Goal: Task Accomplishment & Management: Complete application form

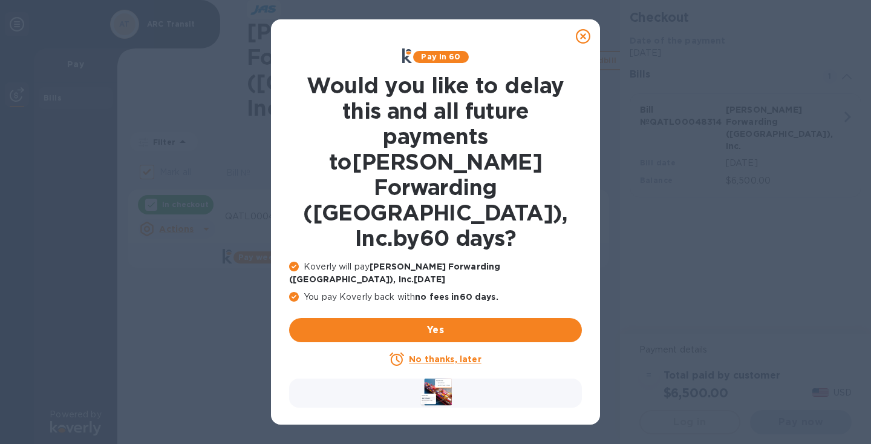
click at [433, 354] on u "No thanks, later" at bounding box center [445, 359] width 72 height 10
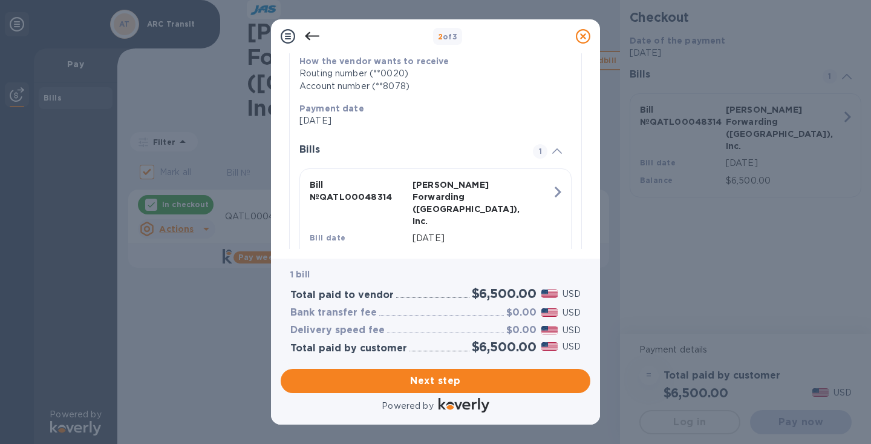
scroll to position [241, 0]
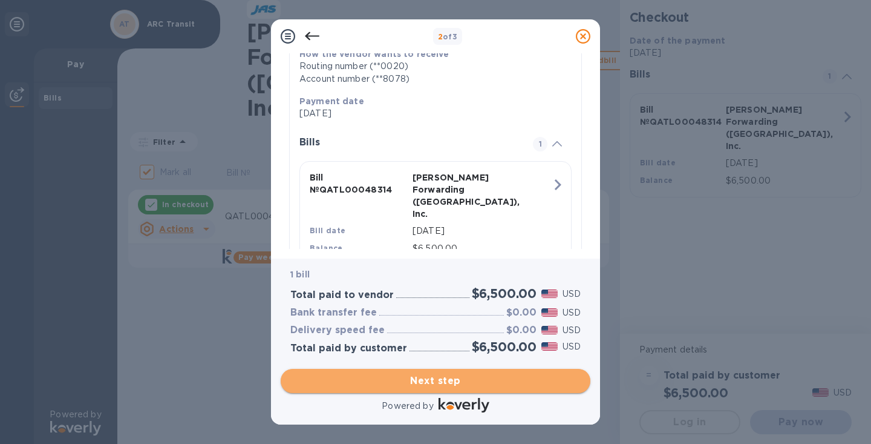
click at [435, 379] on span "Next step" at bounding box center [435, 380] width 290 height 15
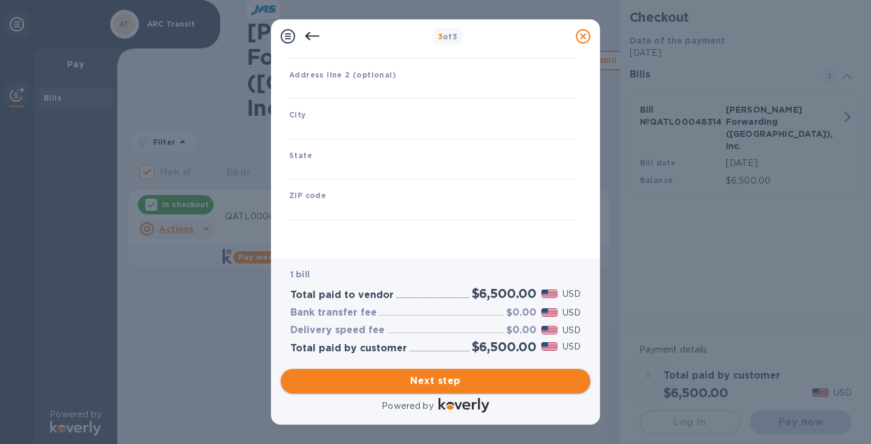
scroll to position [148, 0]
type input "[GEOGRAPHIC_DATA]"
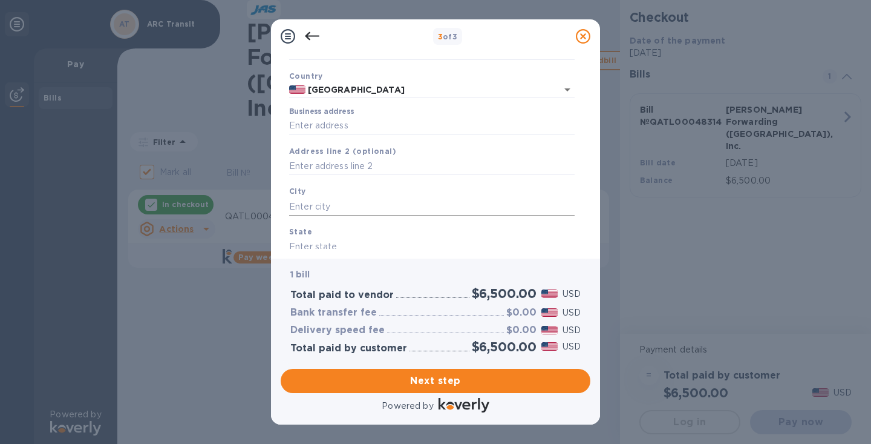
scroll to position [73, 0]
click at [321, 121] on input "Business address" at bounding box center [432, 125] width 286 height 18
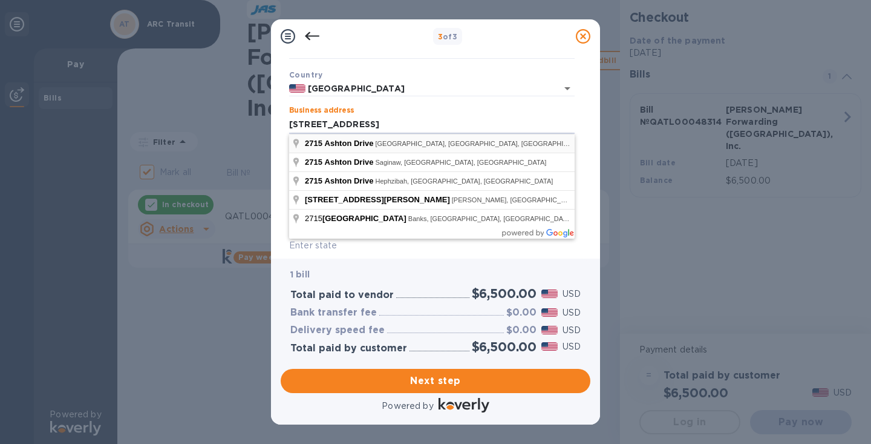
type input "[STREET_ADDRESS]"
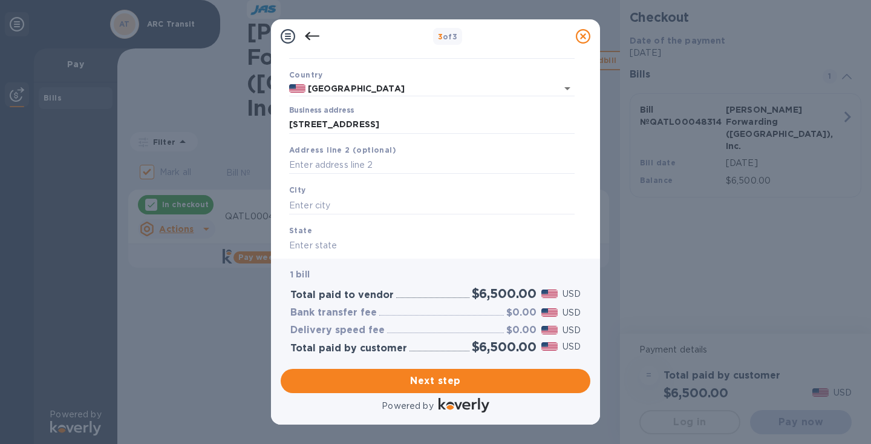
type input "Wilmington"
type input "NC"
type input "28412"
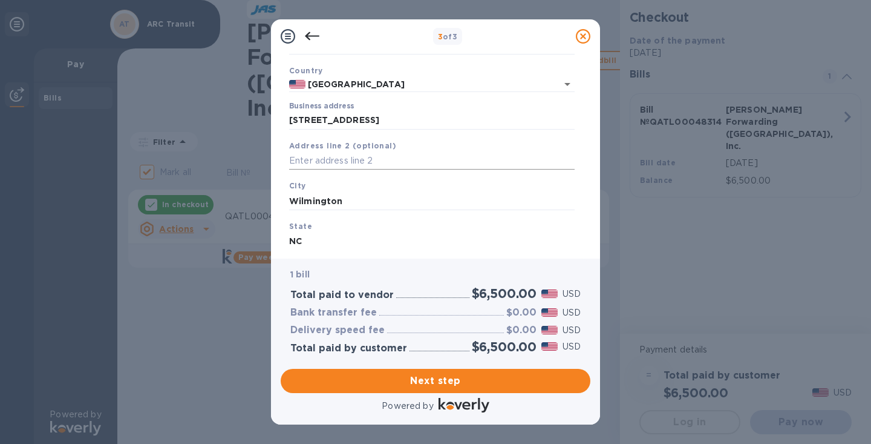
scroll to position [79, 0]
click at [325, 157] on input "text" at bounding box center [432, 159] width 286 height 18
type input "Suite 200"
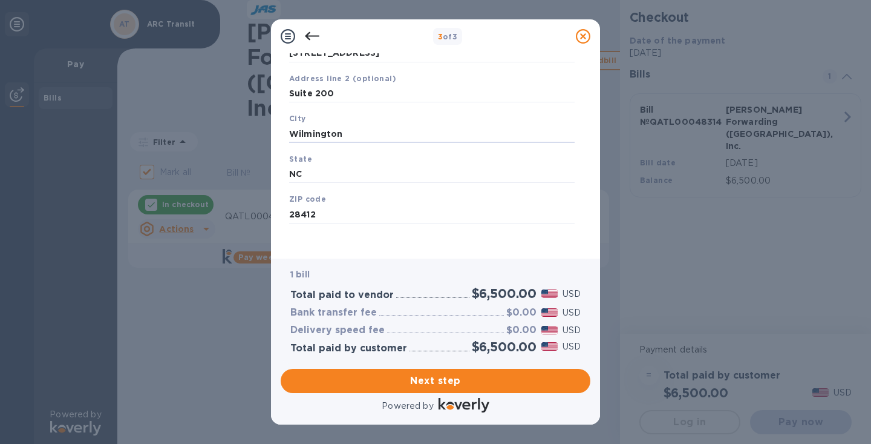
scroll to position [148, 0]
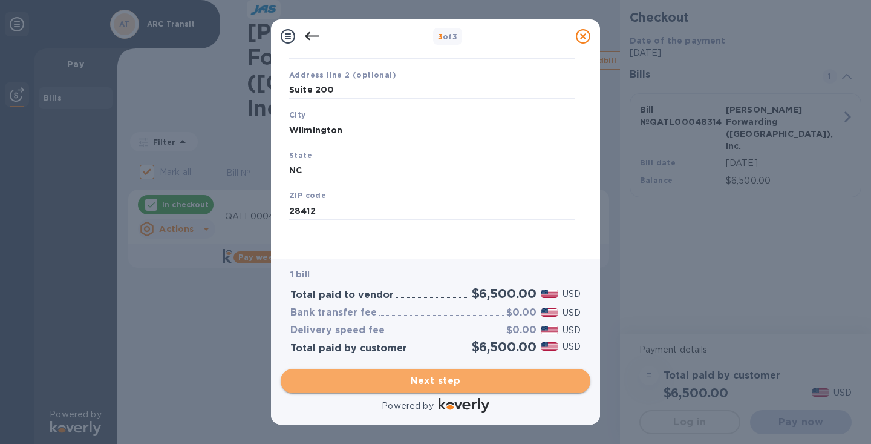
click at [427, 379] on span "Next step" at bounding box center [435, 380] width 290 height 15
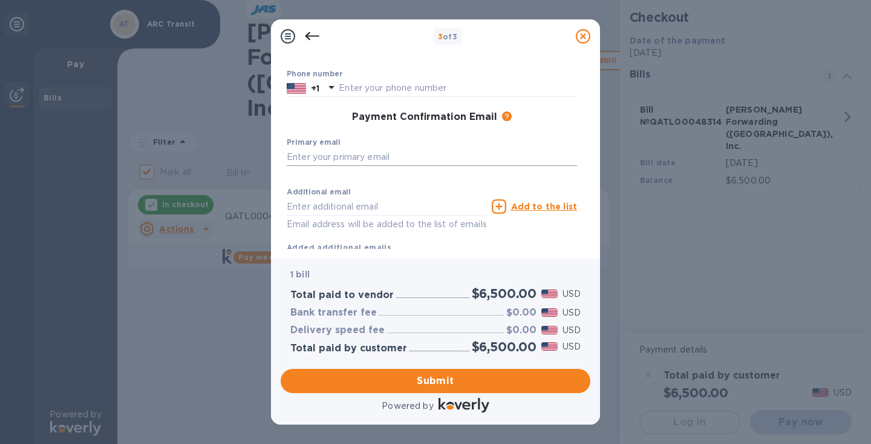
click at [321, 156] on input "text" at bounding box center [432, 157] width 290 height 18
type input "[EMAIL_ADDRESS][DOMAIN_NAME]"
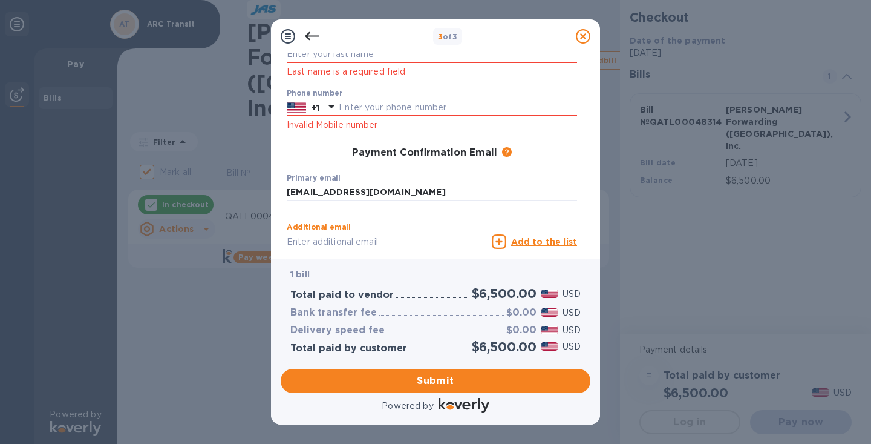
scroll to position [150, 0]
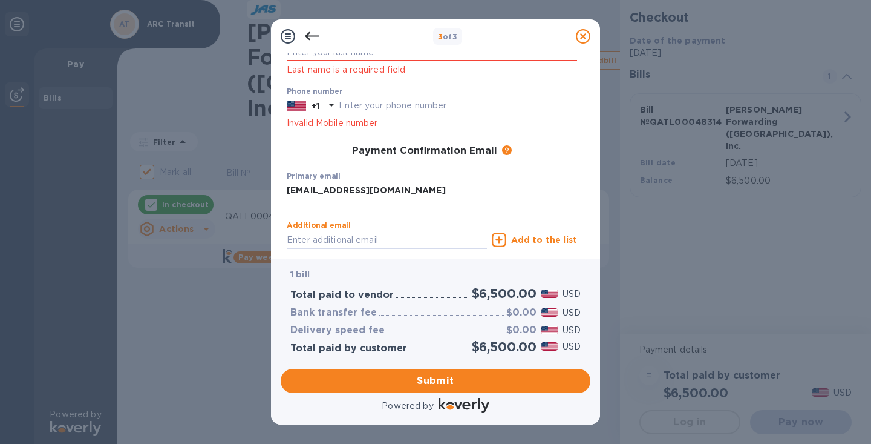
click at [373, 102] on input "text" at bounding box center [458, 106] width 238 height 18
type input "9106204671"
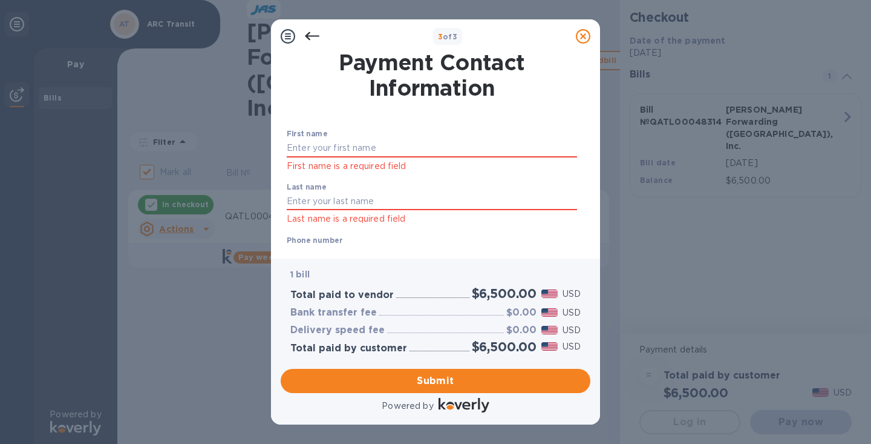
scroll to position [0, 0]
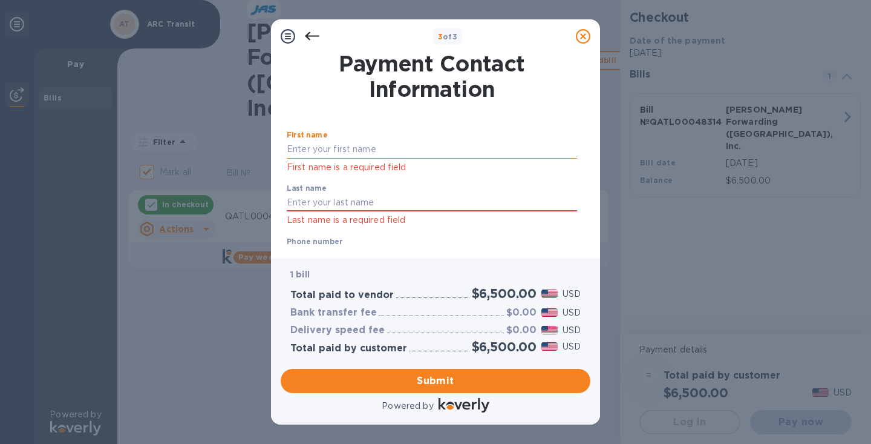
click at [313, 143] on input "text" at bounding box center [432, 149] width 290 height 18
type input "[PERSON_NAME]"
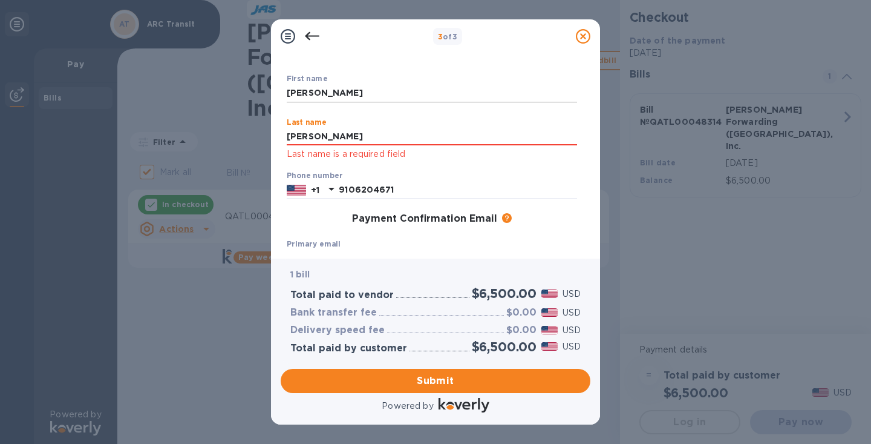
scroll to position [62, 0]
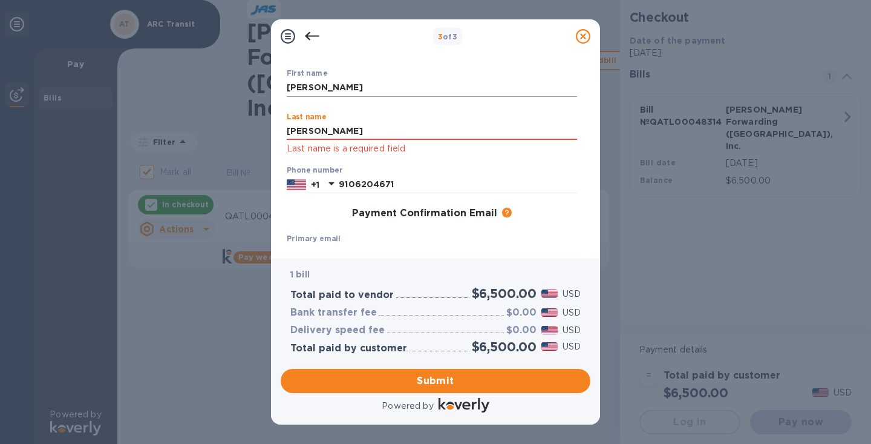
type input "[PERSON_NAME]"
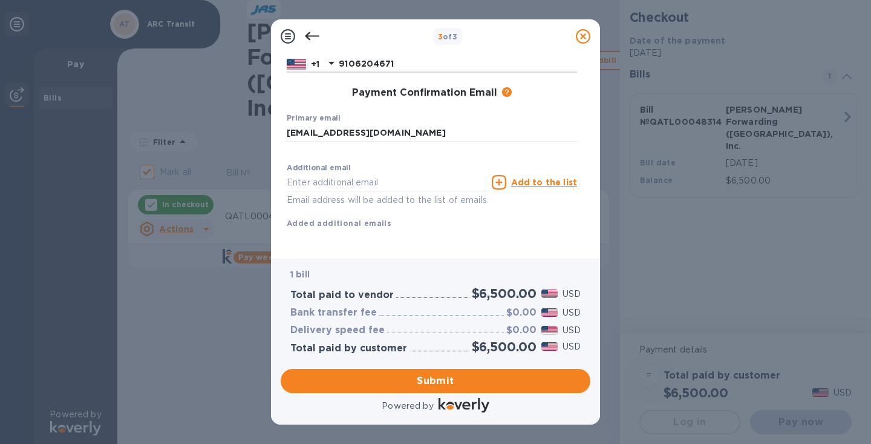
scroll to position [186, 0]
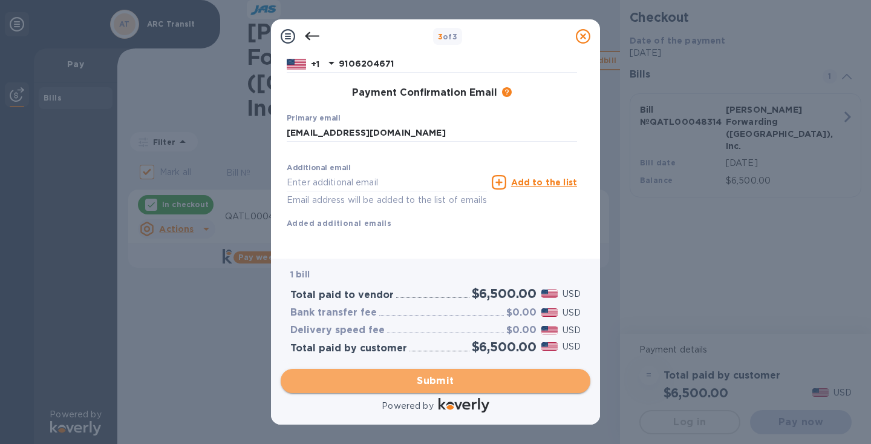
click at [433, 376] on span "Submit" at bounding box center [435, 380] width 290 height 15
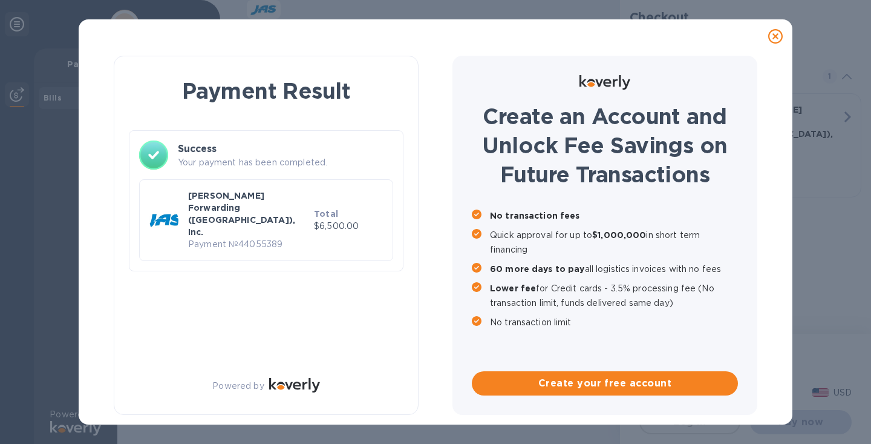
checkbox input "false"
click at [775, 36] on icon at bounding box center [775, 36] width 15 height 15
